Goal: Task Accomplishment & Management: Manage account settings

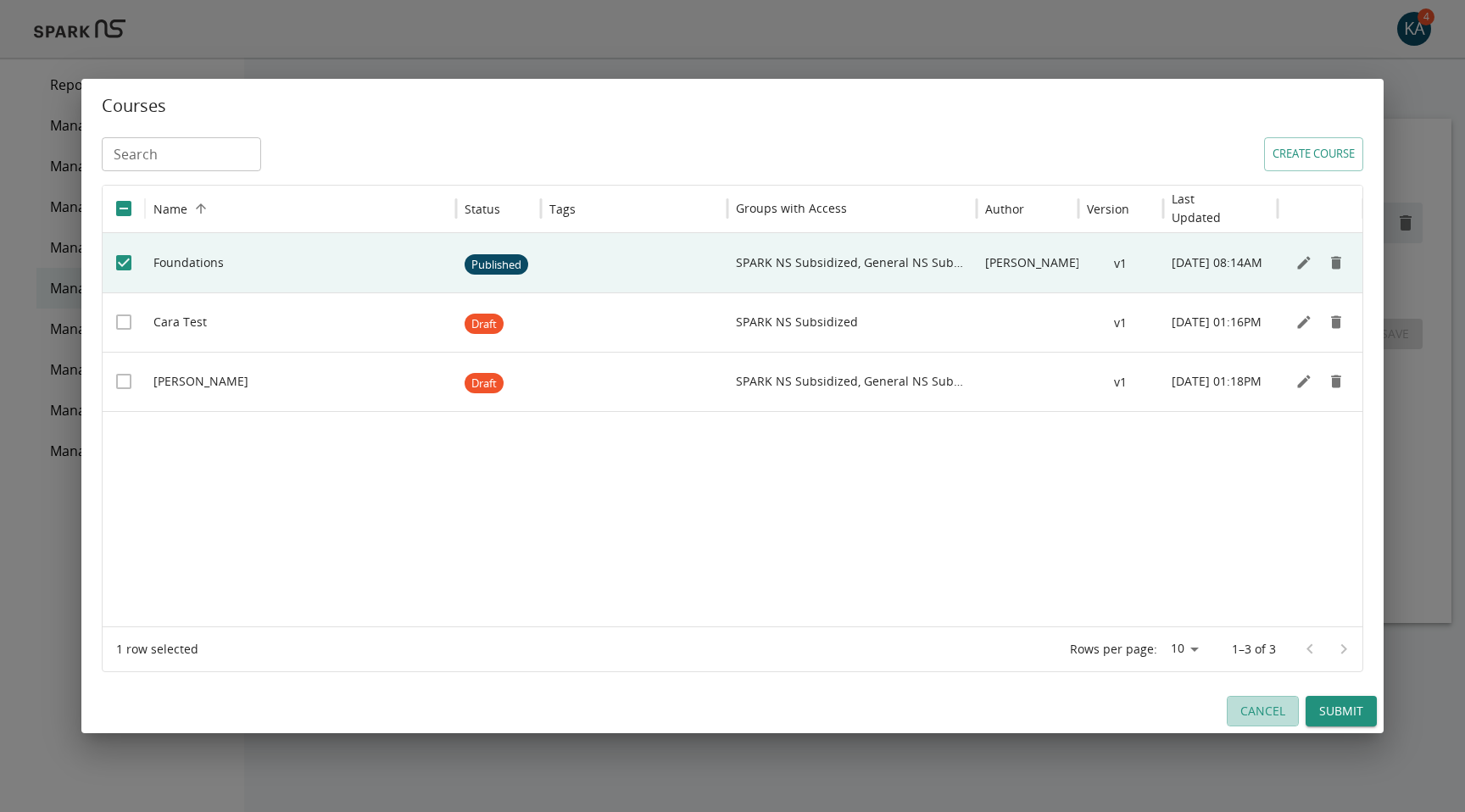
click at [1273, 710] on button "Cancel" at bounding box center [1263, 712] width 72 height 31
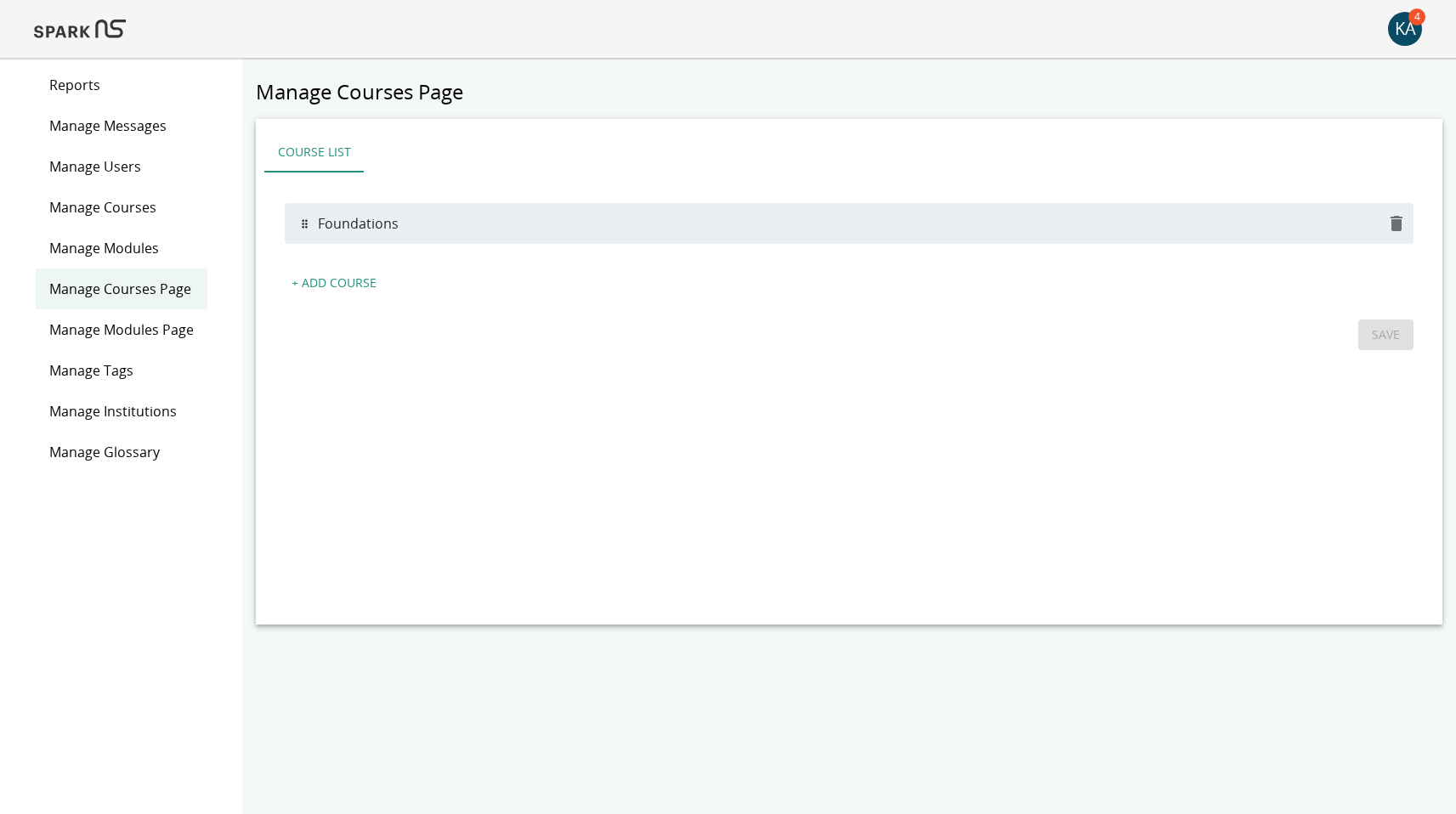
click at [103, 166] on span "Manage Users" at bounding box center [121, 166] width 144 height 20
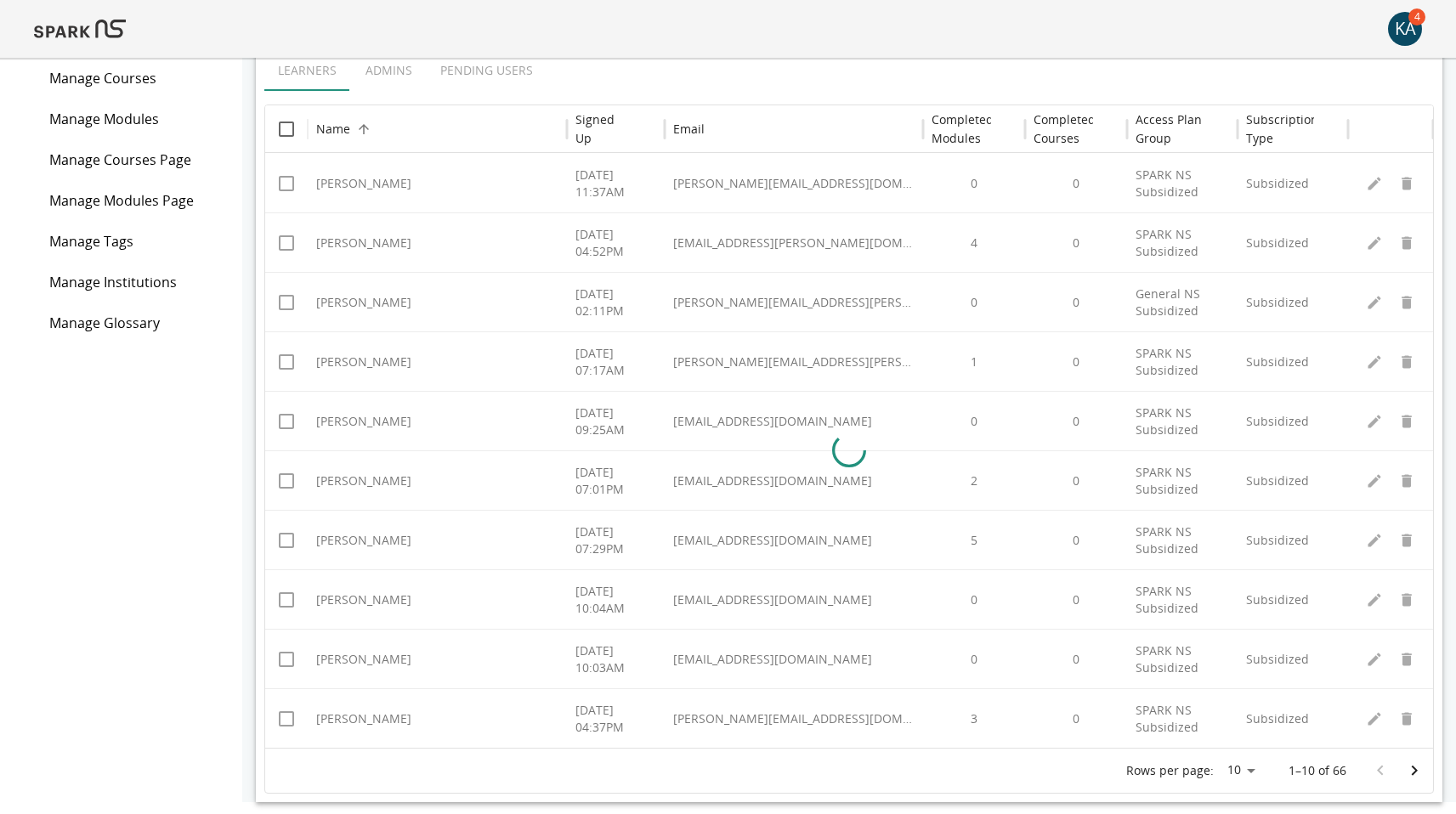
scroll to position [138, 0]
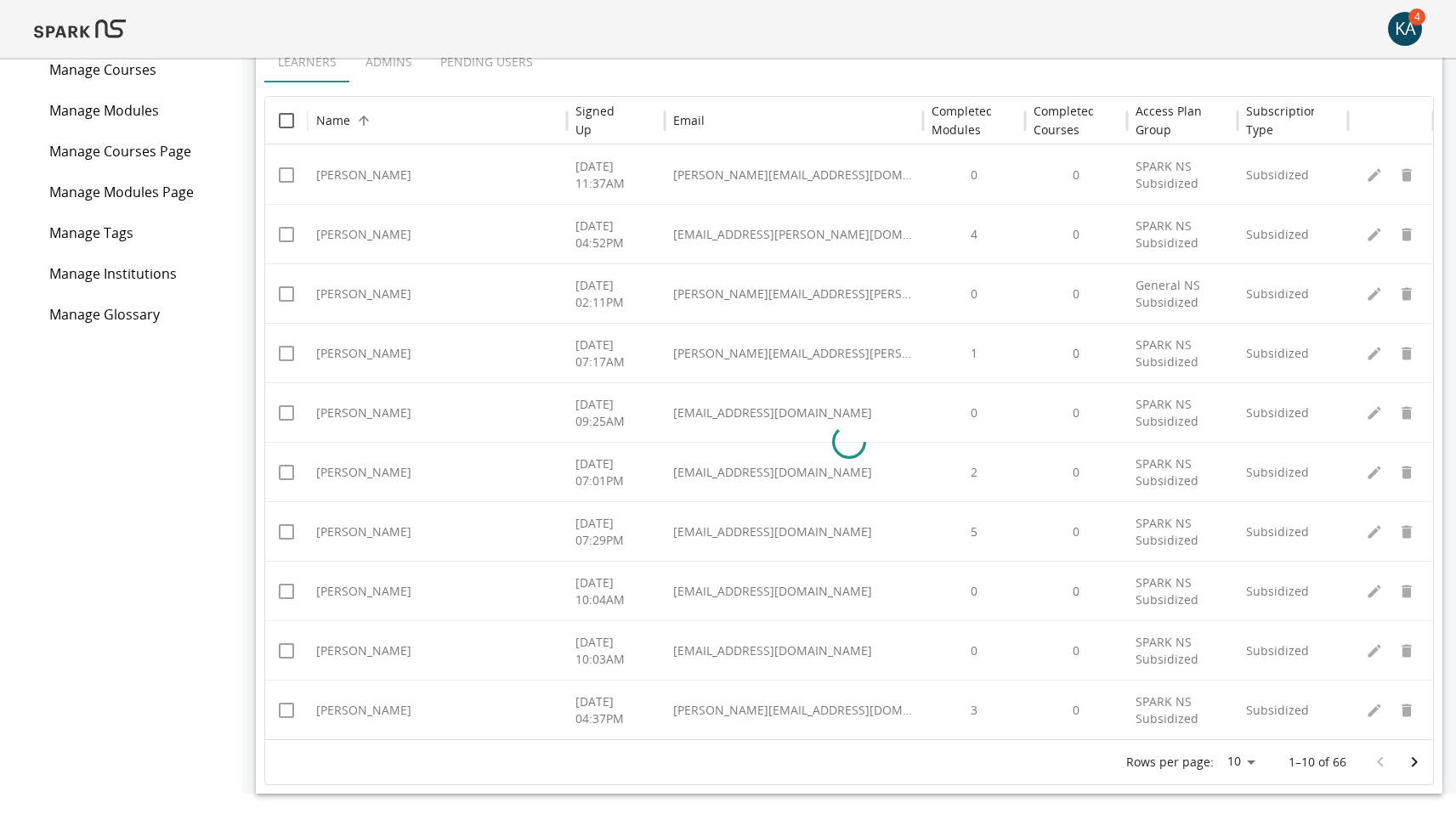
click at [340, 652] on div at bounding box center [849, 441] width 1168 height 595
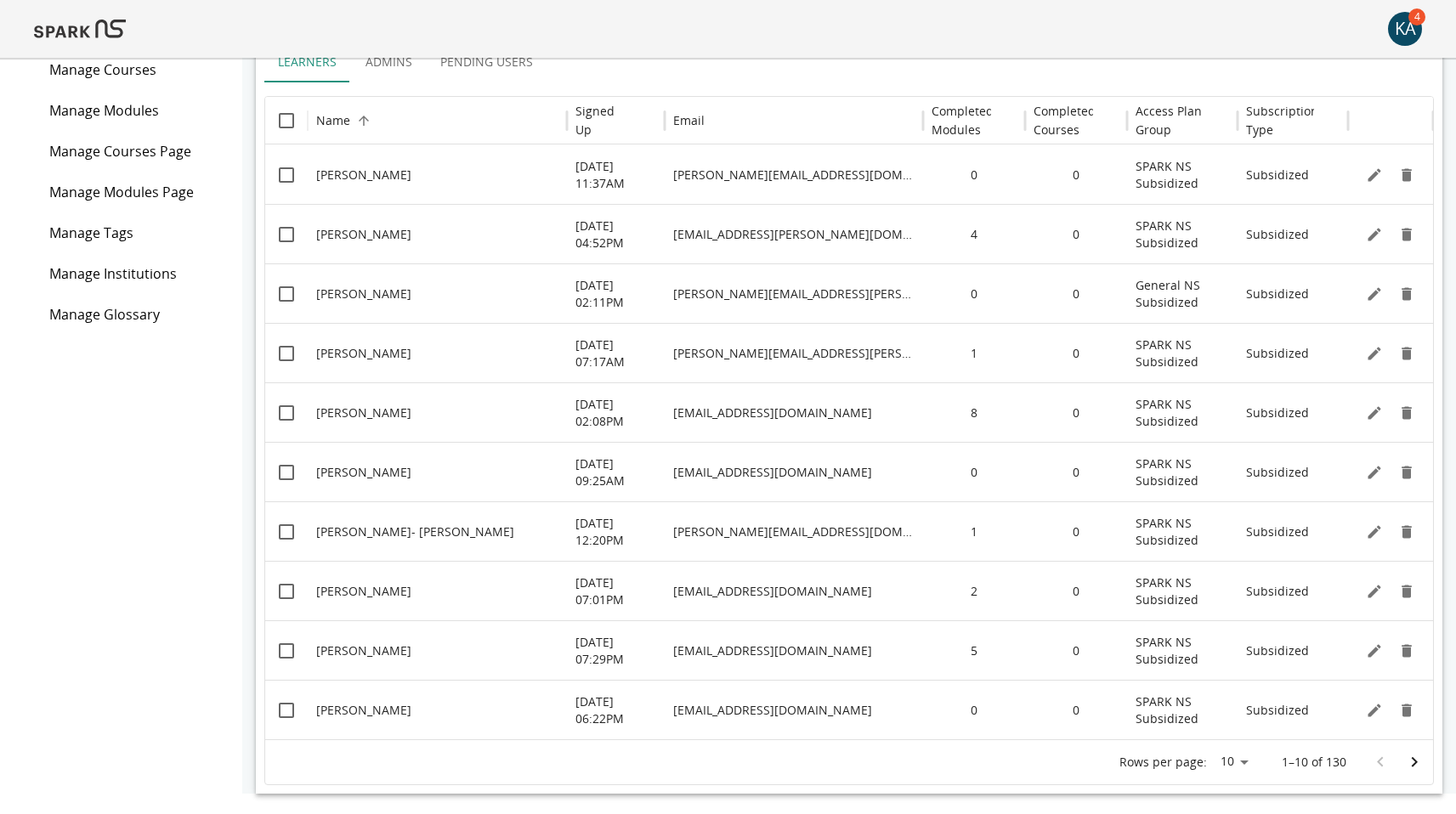
click at [1408, 760] on icon "Go to next page" at bounding box center [1414, 762] width 20 height 20
click at [1371, 296] on icon "Edit" at bounding box center [1374, 293] width 13 height 13
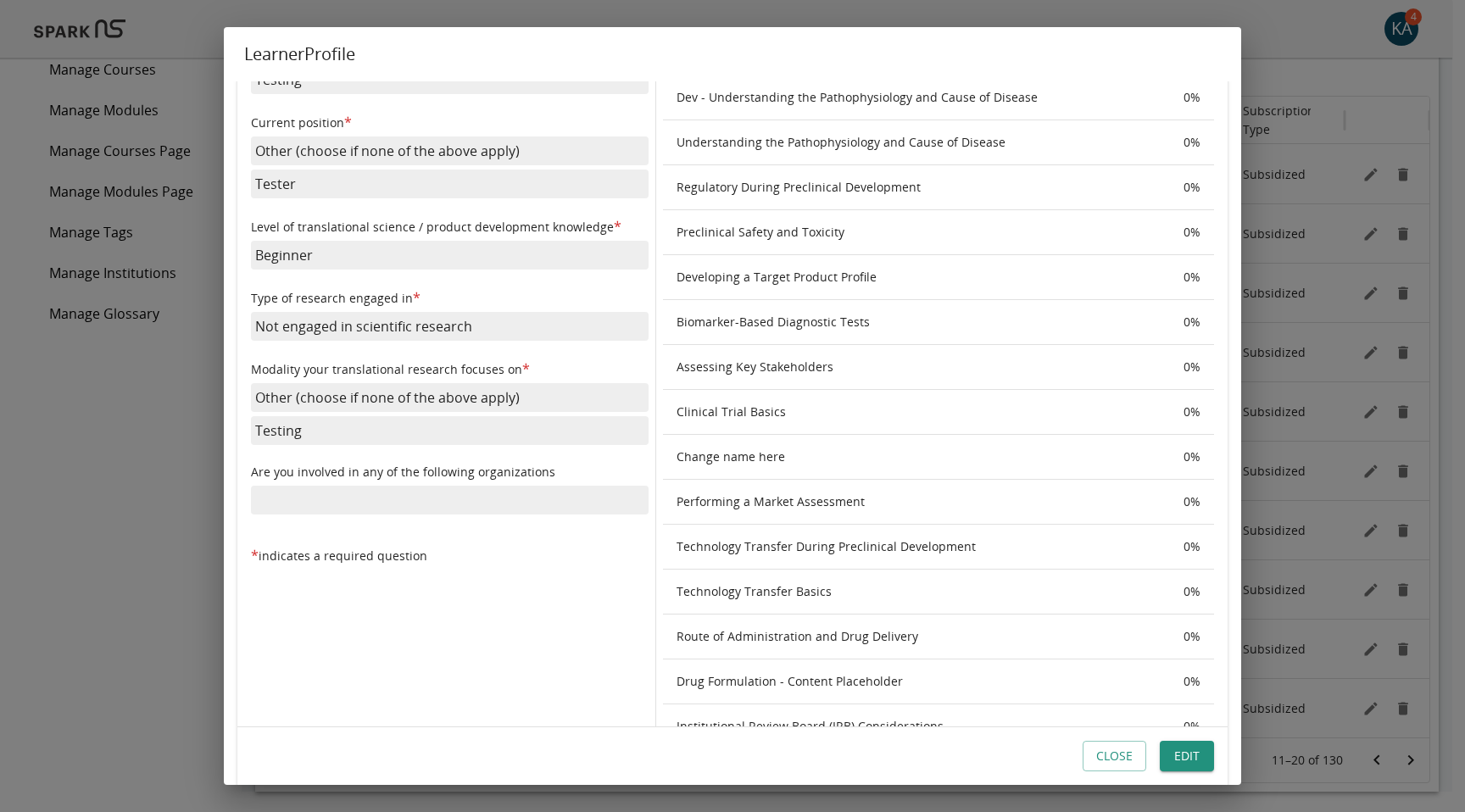
scroll to position [599, 0]
click at [357, 148] on p "Other (choose if none of the above apply)" at bounding box center [450, 147] width 397 height 29
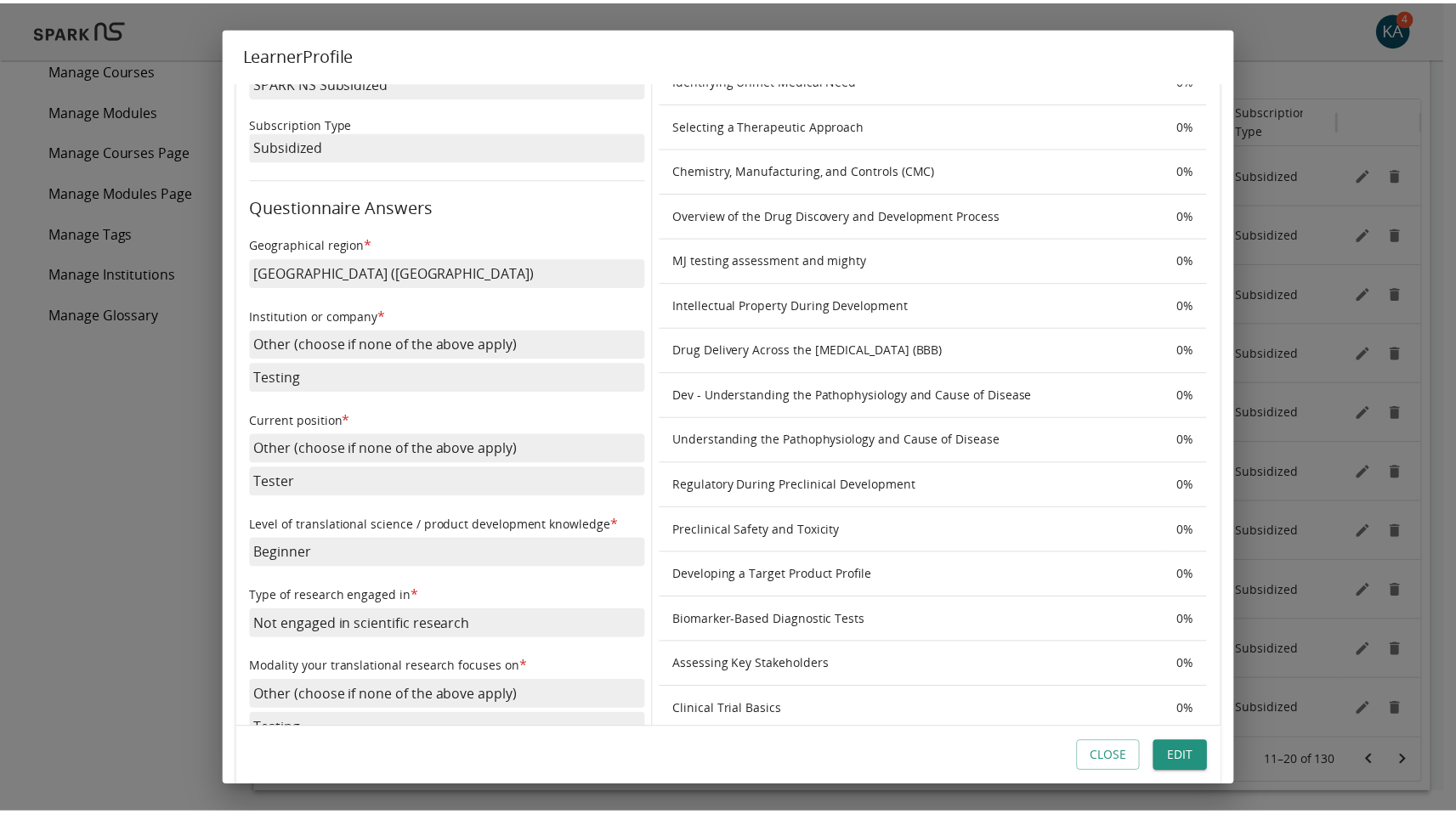
scroll to position [0, 0]
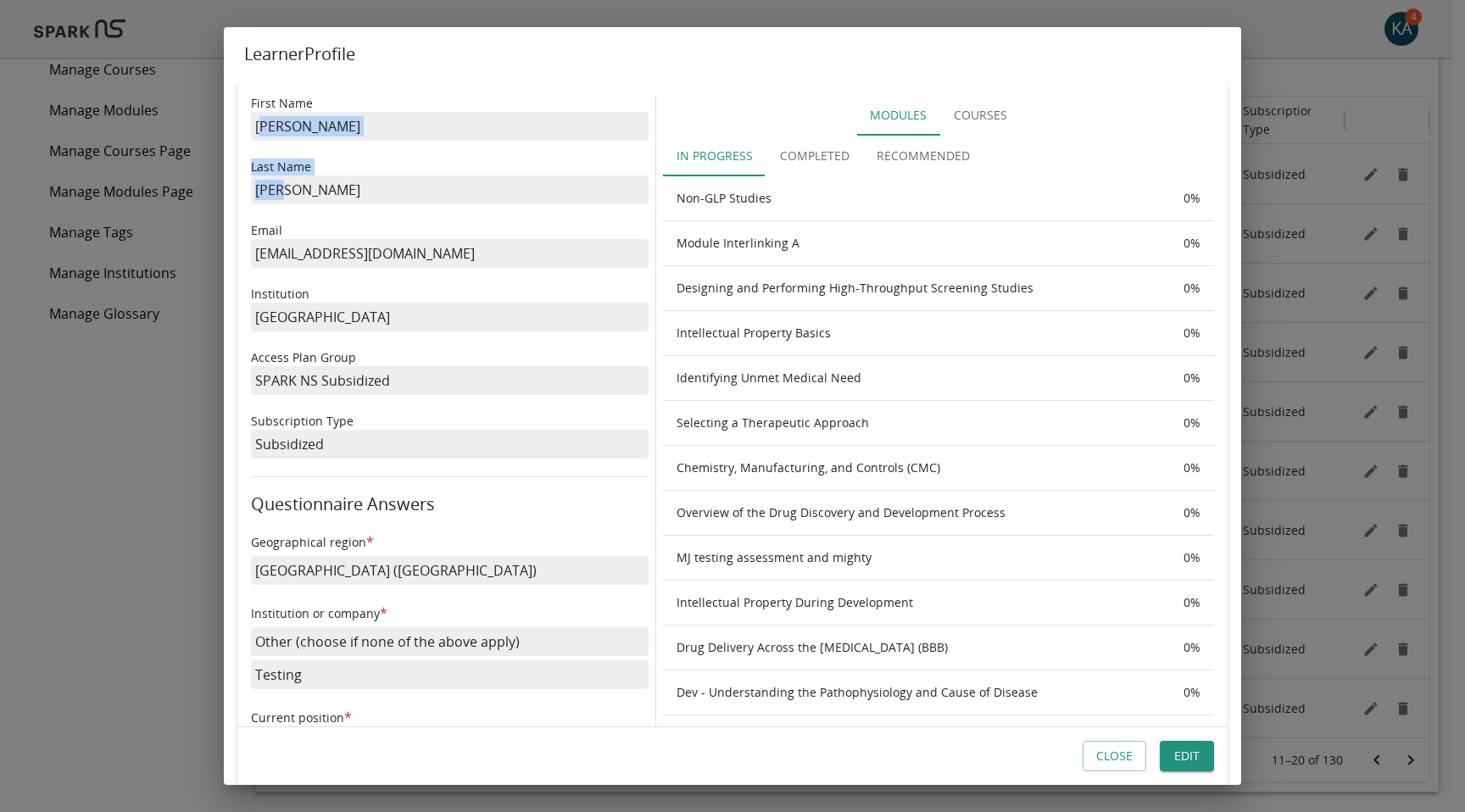
drag, startPoint x: 263, startPoint y: 125, endPoint x: 484, endPoint y: 193, distance: 231.2
click at [481, 200] on p "[PERSON_NAME]" at bounding box center [450, 189] width 397 height 29
click at [478, 222] on p "Email" at bounding box center [450, 230] width 397 height 17
click at [1121, 756] on button "Close" at bounding box center [1115, 756] width 64 height 31
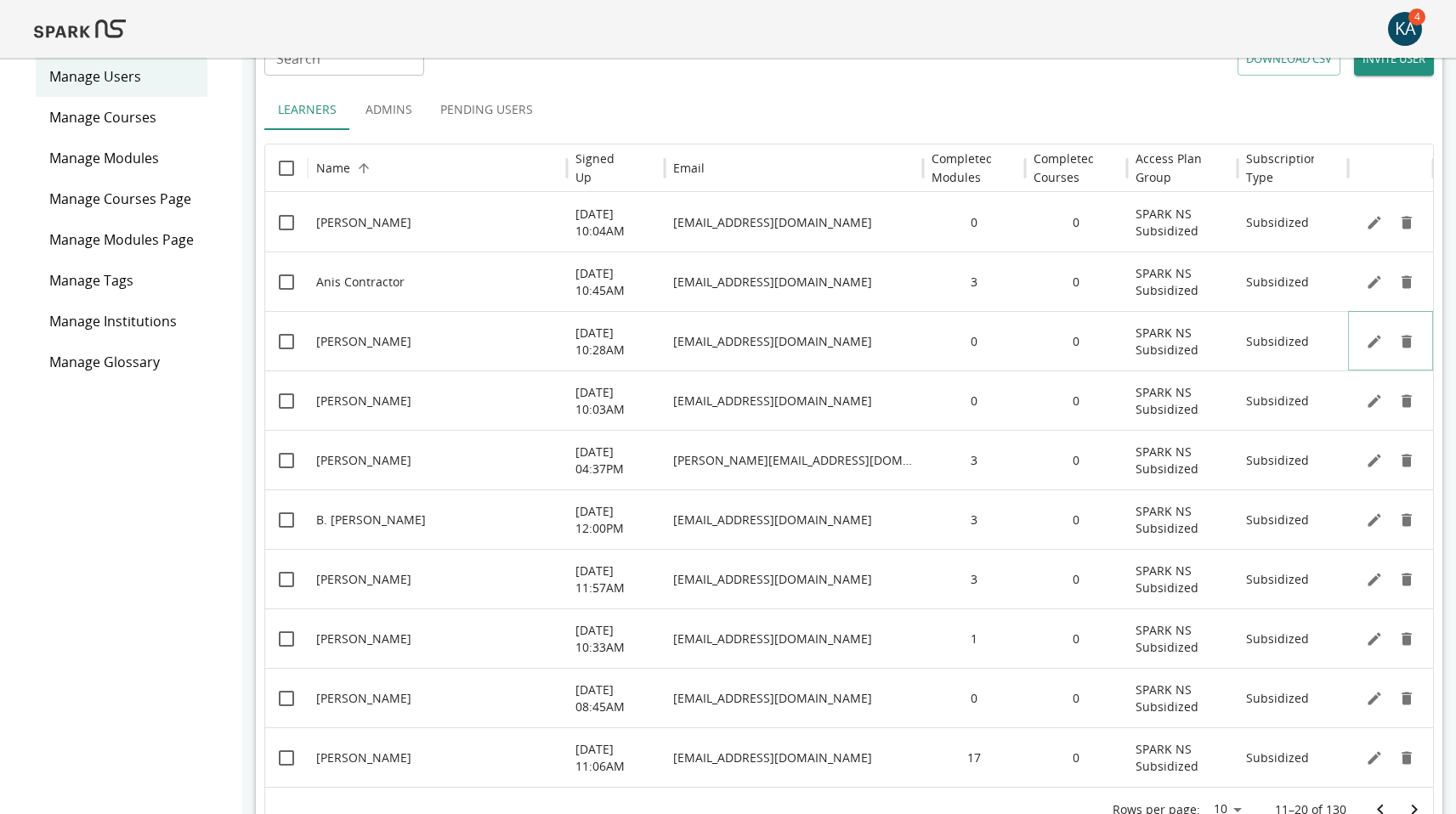
scroll to position [60, 0]
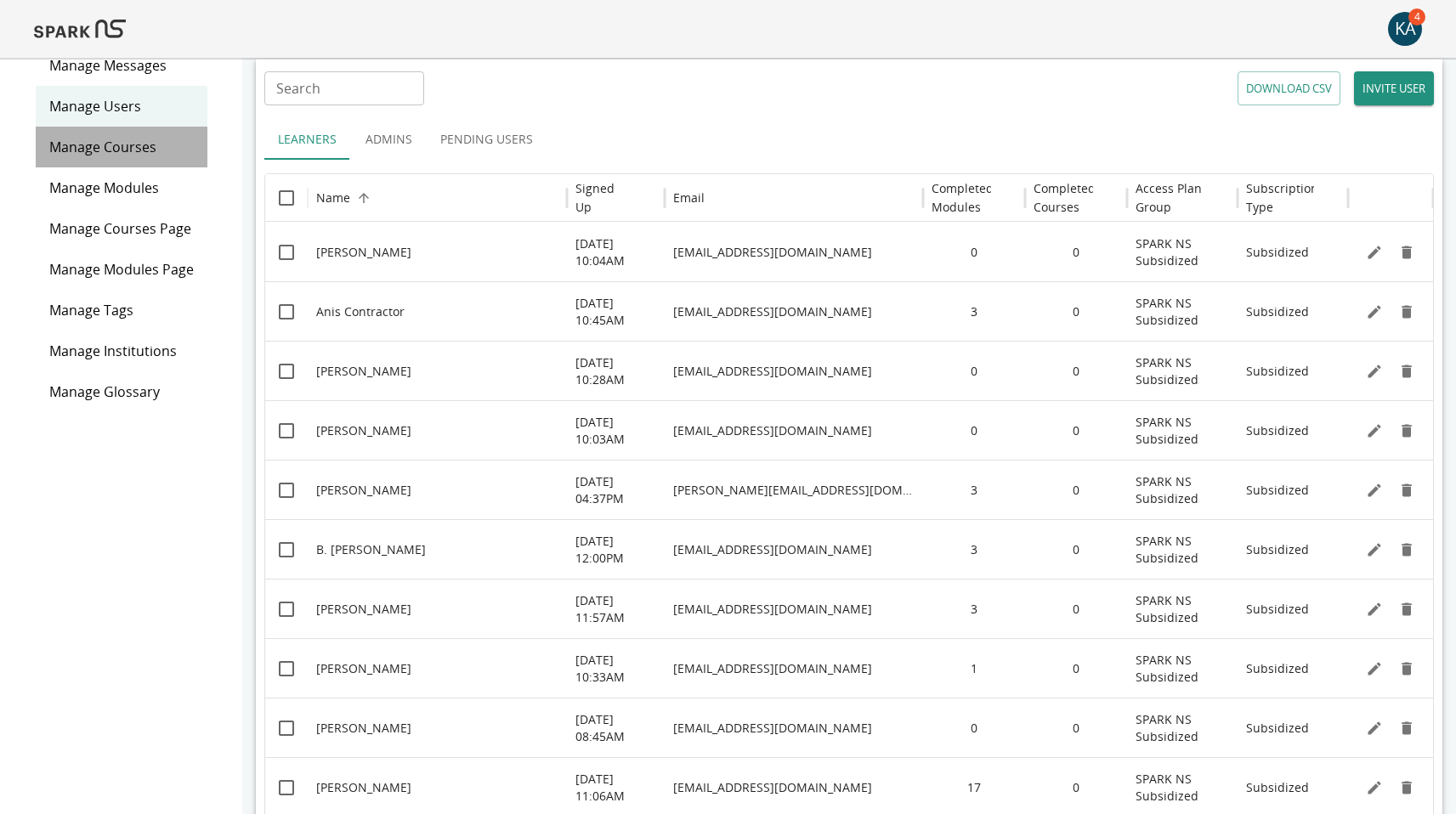
click at [129, 144] on span "Manage Courses" at bounding box center [121, 147] width 144 height 20
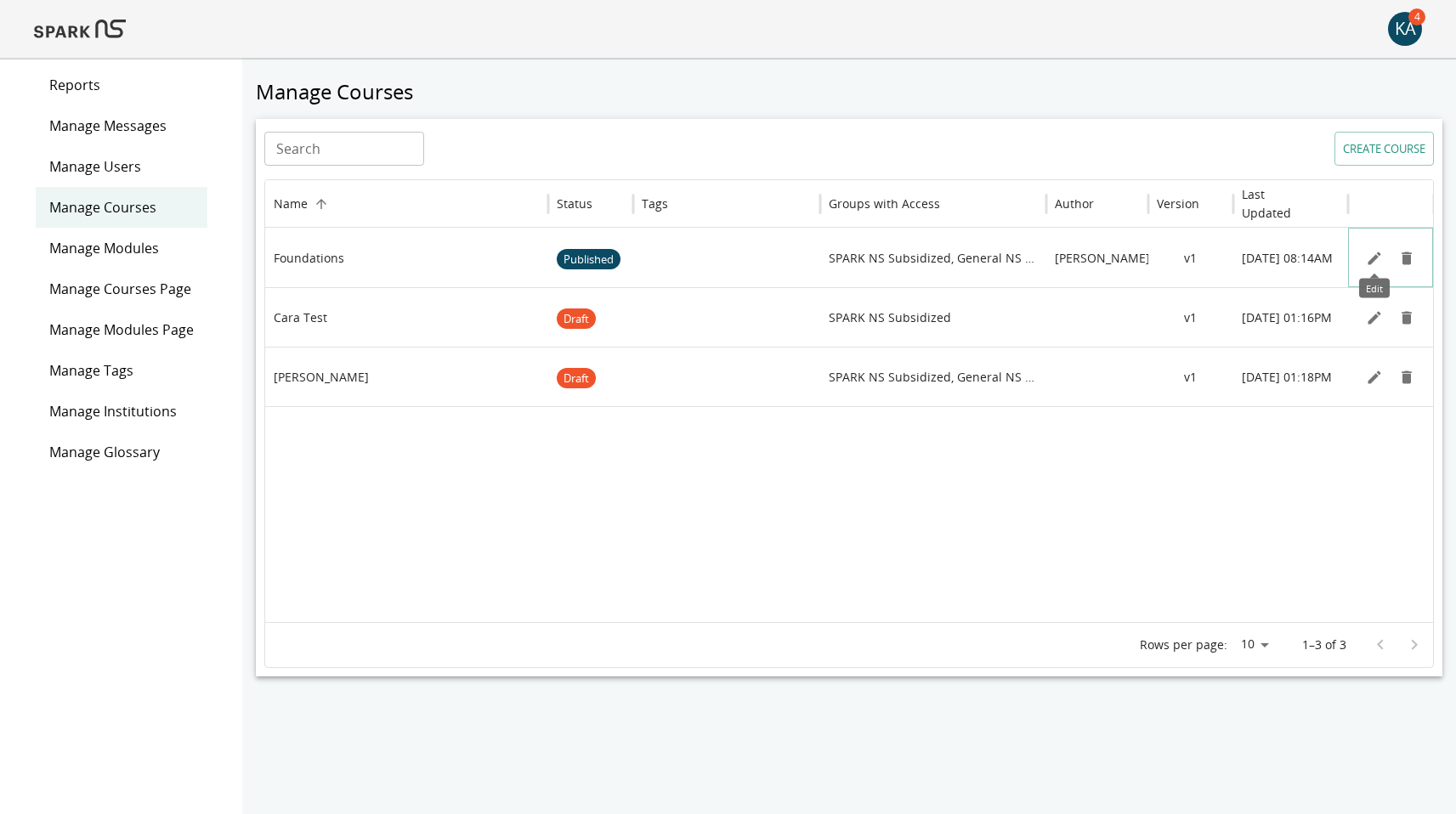
click at [1374, 255] on icon "Edit" at bounding box center [1374, 258] width 13 height 13
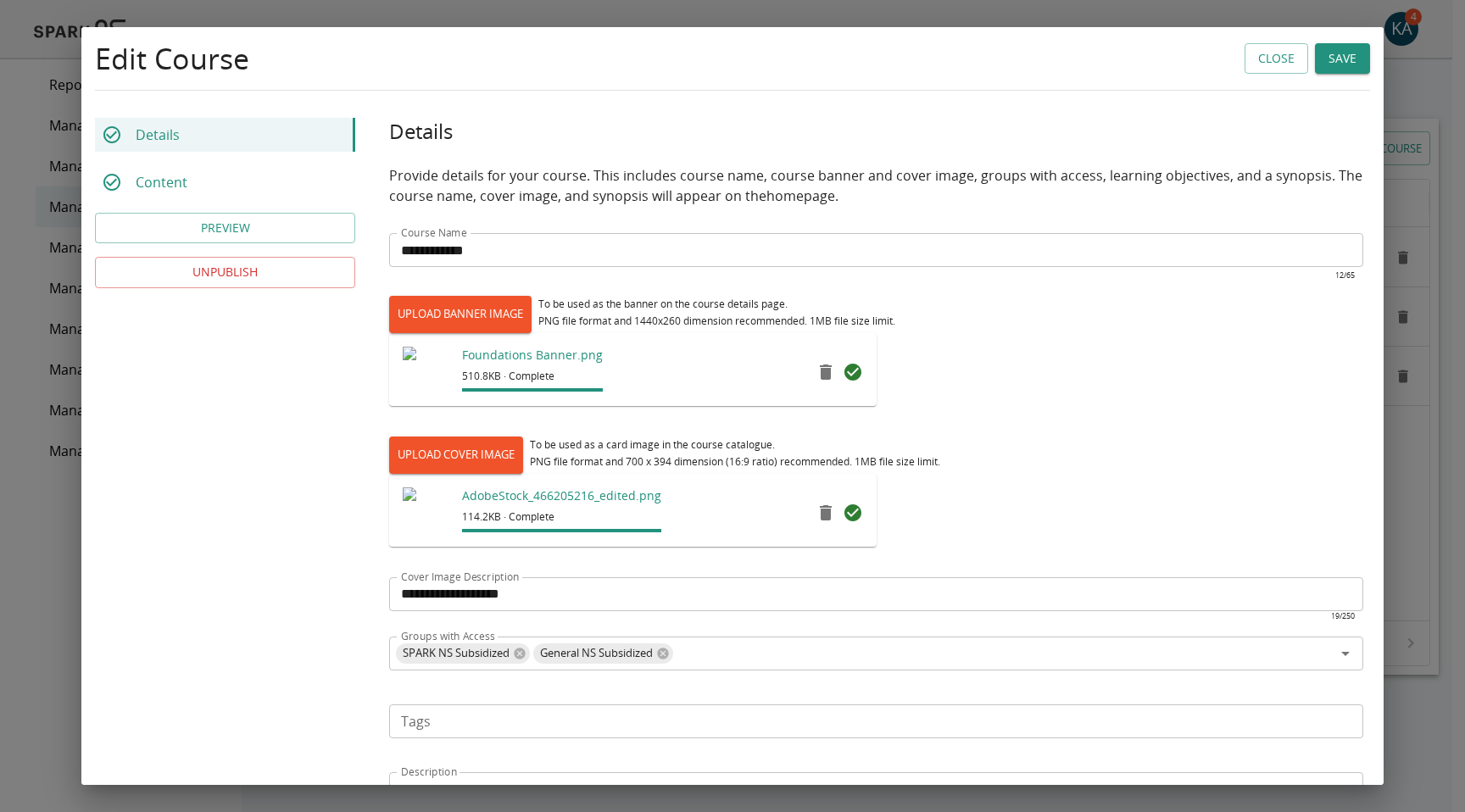
click at [142, 196] on div "Content" at bounding box center [225, 182] width 261 height 34
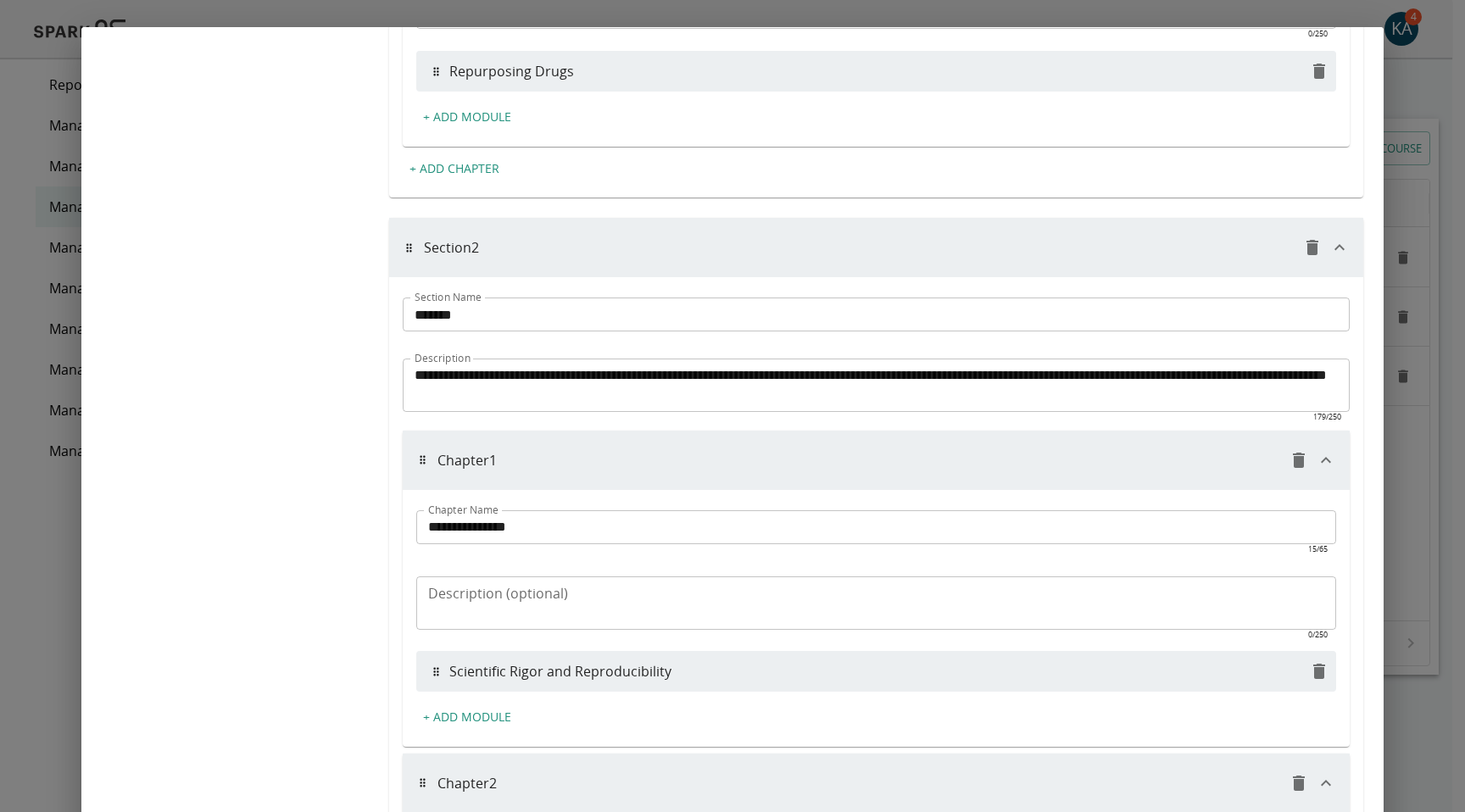
scroll to position [2428, 0]
